Goal: Transaction & Acquisition: Purchase product/service

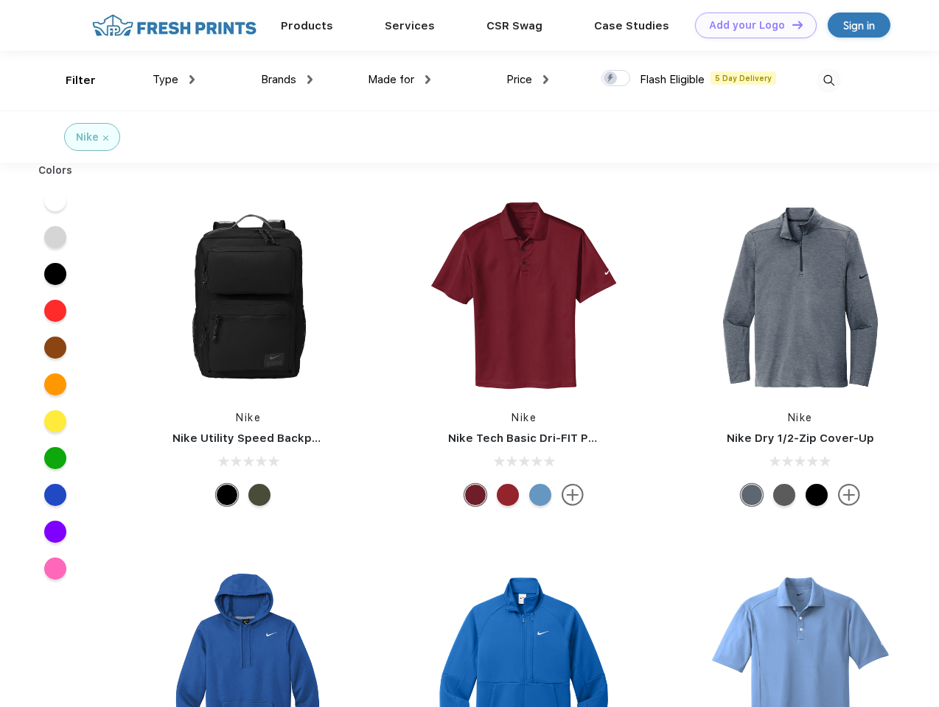
click at [750, 25] on link "Add your Logo Design Tool" at bounding box center [756, 26] width 122 height 26
click at [0, 0] on div "Design Tool" at bounding box center [0, 0] width 0 height 0
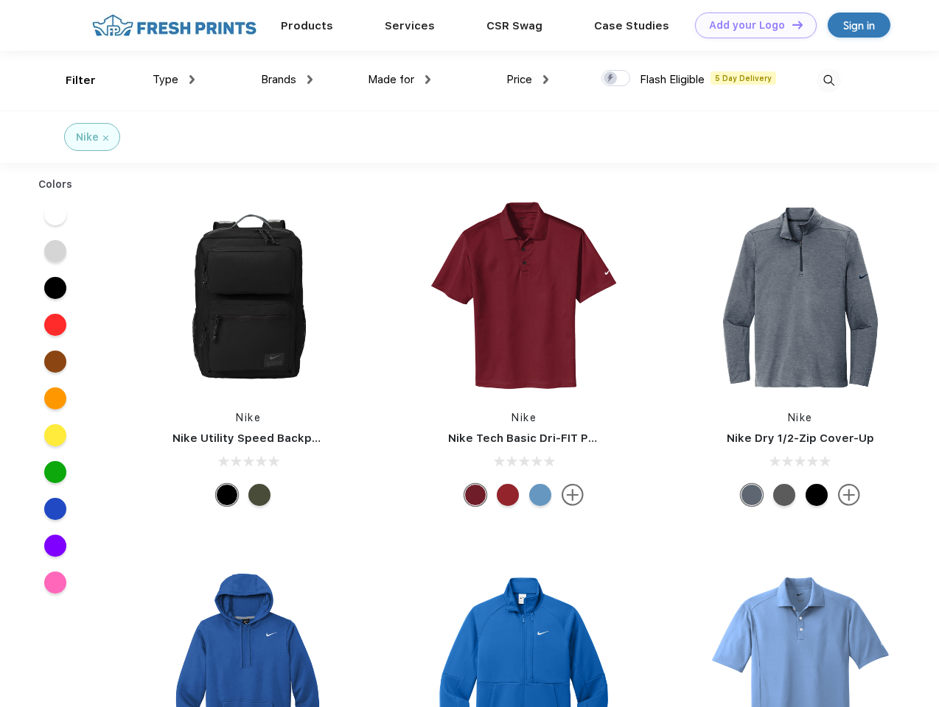
click at [791, 24] on link "Add your Logo Design Tool" at bounding box center [756, 26] width 122 height 26
click at [71, 80] on div "Filter" at bounding box center [81, 80] width 30 height 17
click at [174, 80] on span "Type" at bounding box center [166, 79] width 26 height 13
click at [287, 80] on span "Brands" at bounding box center [278, 79] width 35 height 13
click at [399, 80] on span "Made for" at bounding box center [391, 79] width 46 height 13
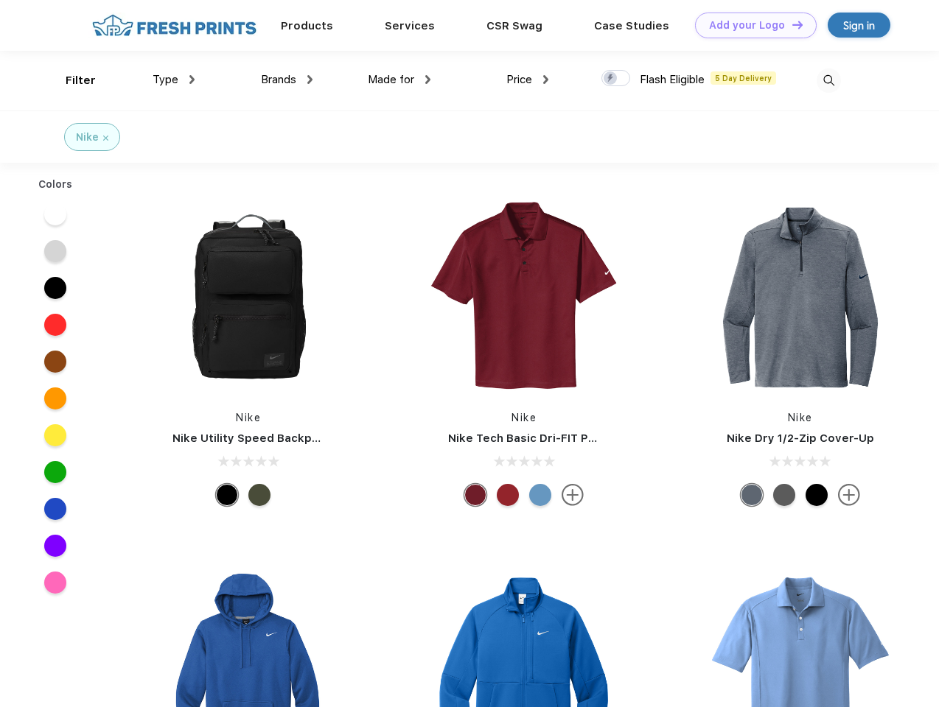
click at [528, 80] on span "Price" at bounding box center [519, 79] width 26 height 13
click at [616, 79] on div at bounding box center [615, 78] width 29 height 16
click at [611, 79] on input "checkbox" at bounding box center [606, 74] width 10 height 10
click at [828, 80] on img at bounding box center [828, 81] width 24 height 24
